Goal: Information Seeking & Learning: Check status

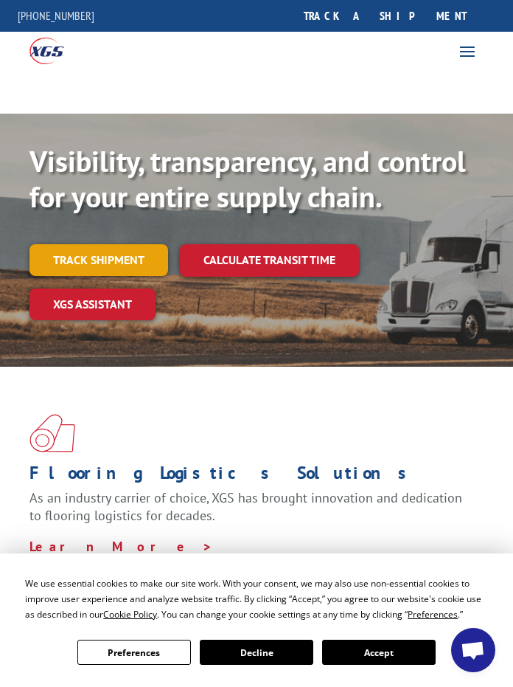
click at [106, 263] on link "Track shipment" at bounding box center [99, 259] width 139 height 31
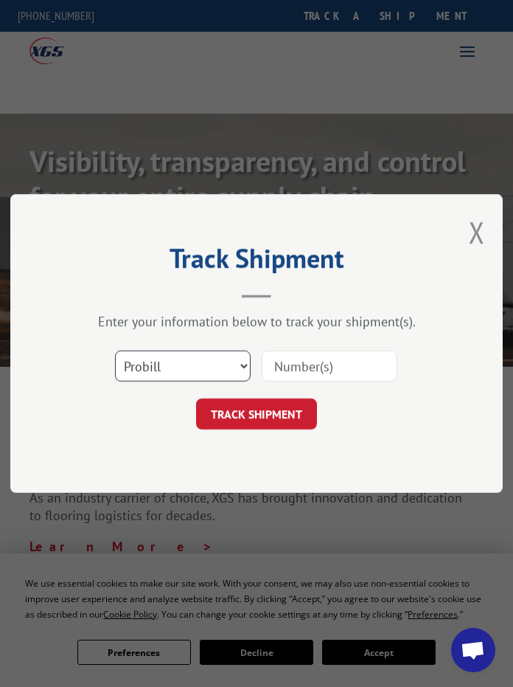
click at [244, 365] on select "Select category... Probill BOL PO" at bounding box center [183, 365] width 136 height 31
select select "bol"
click at [115, 350] on select "Select category... Probill BOL PO" at bounding box center [183, 365] width 136 height 31
click at [330, 361] on input at bounding box center [330, 365] width 136 height 31
type input "2840355"
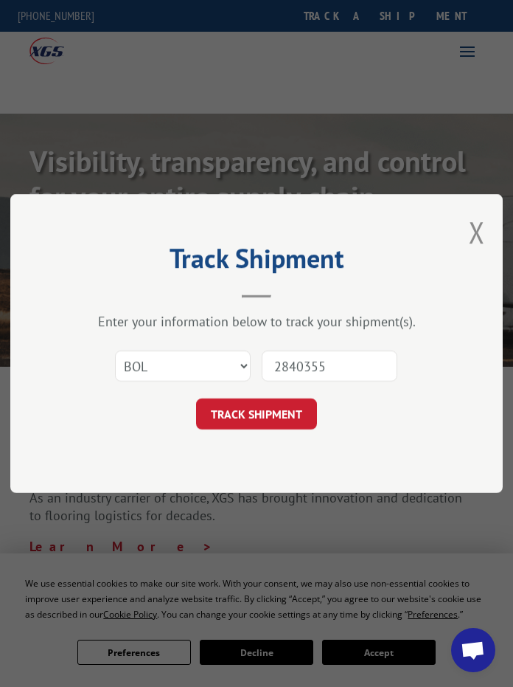
click button "TRACK SHIPMENT" at bounding box center [256, 413] width 121 height 31
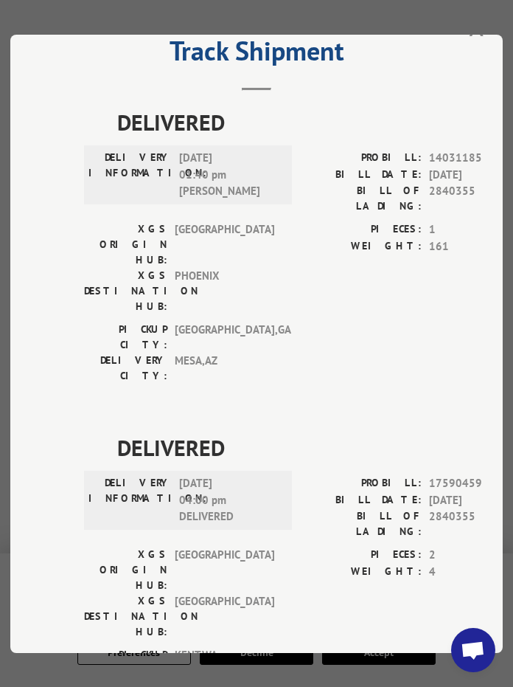
scroll to position [369, 0]
click at [384, 108] on span "DELIVERED" at bounding box center [321, 121] width 409 height 33
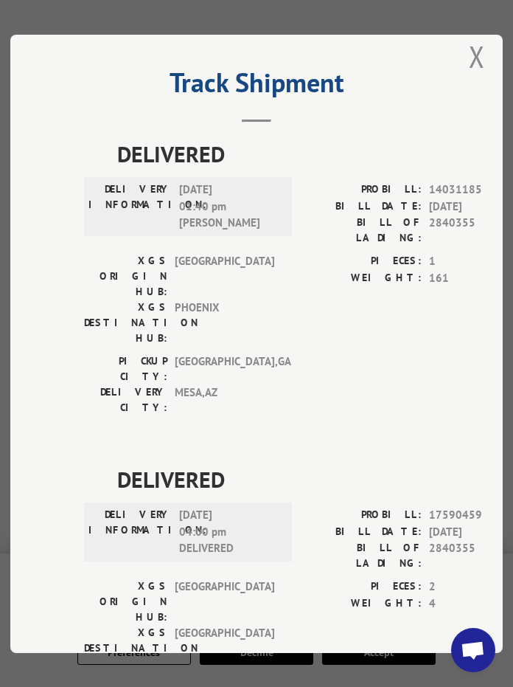
scroll to position [0, 0]
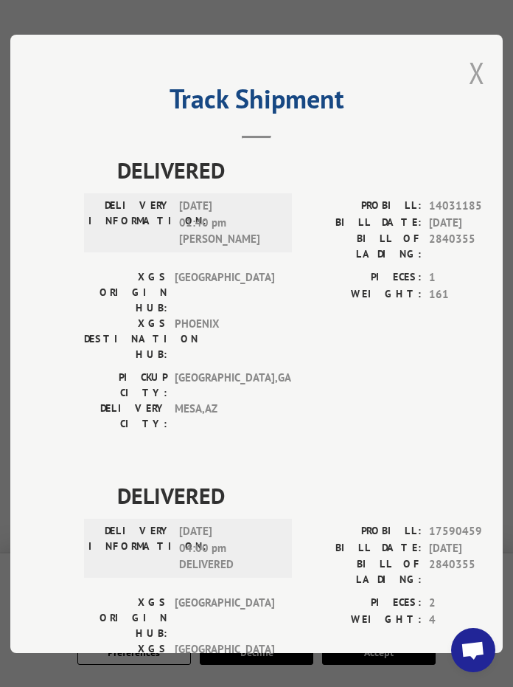
click at [472, 60] on button "Close modal" at bounding box center [477, 72] width 16 height 39
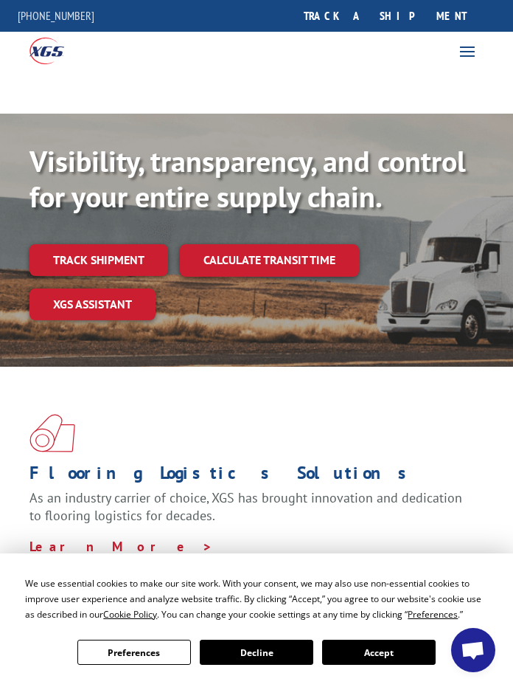
click at [123, 250] on link "Track shipment" at bounding box center [99, 259] width 139 height 31
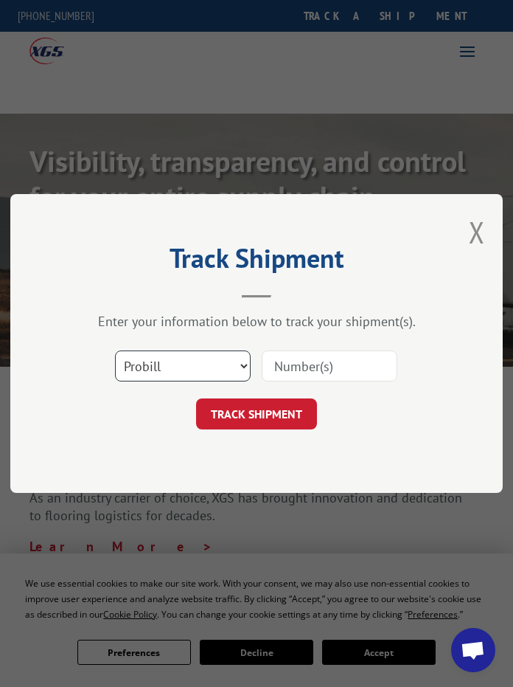
click at [241, 365] on select "Select category... Probill BOL PO" at bounding box center [183, 365] width 136 height 31
select select "bol"
click at [115, 350] on select "Select category... Probill BOL PO" at bounding box center [183, 365] width 136 height 31
click at [295, 363] on input at bounding box center [330, 365] width 136 height 31
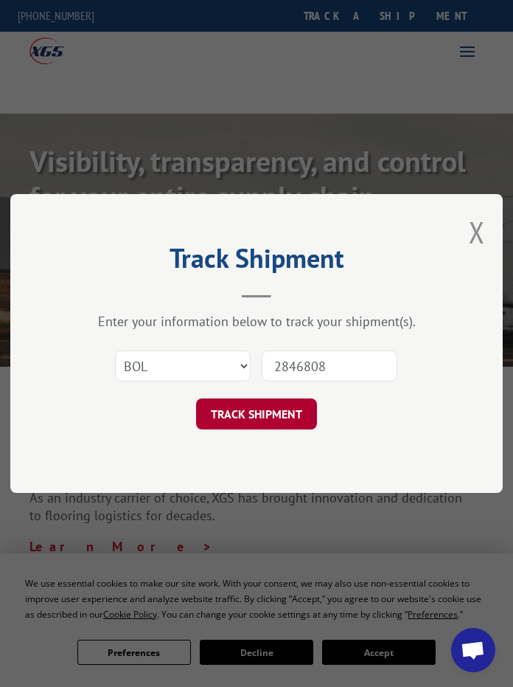
type input "2846808"
click at [253, 411] on button "TRACK SHIPMENT" at bounding box center [256, 413] width 121 height 31
